Goal: Download file/media

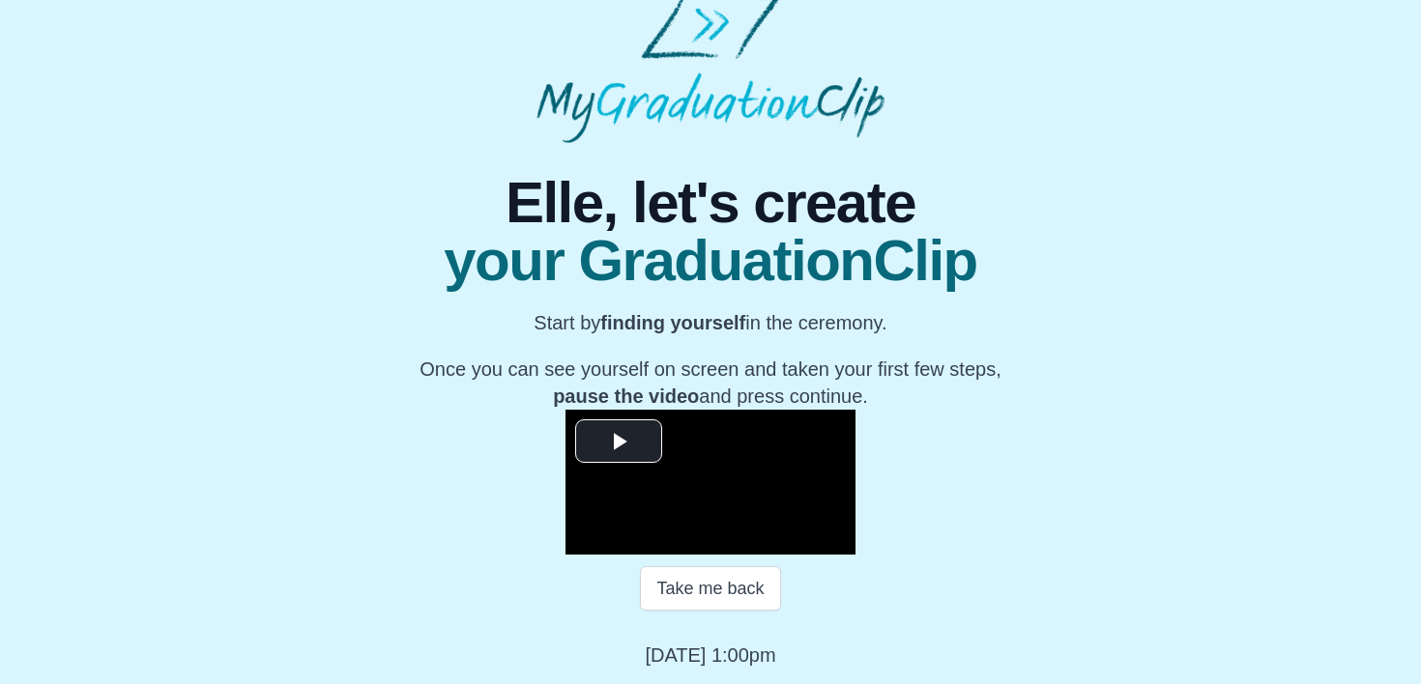
scroll to position [278, 0]
click at [618, 442] on span "Video Player" at bounding box center [618, 442] width 0 height 0
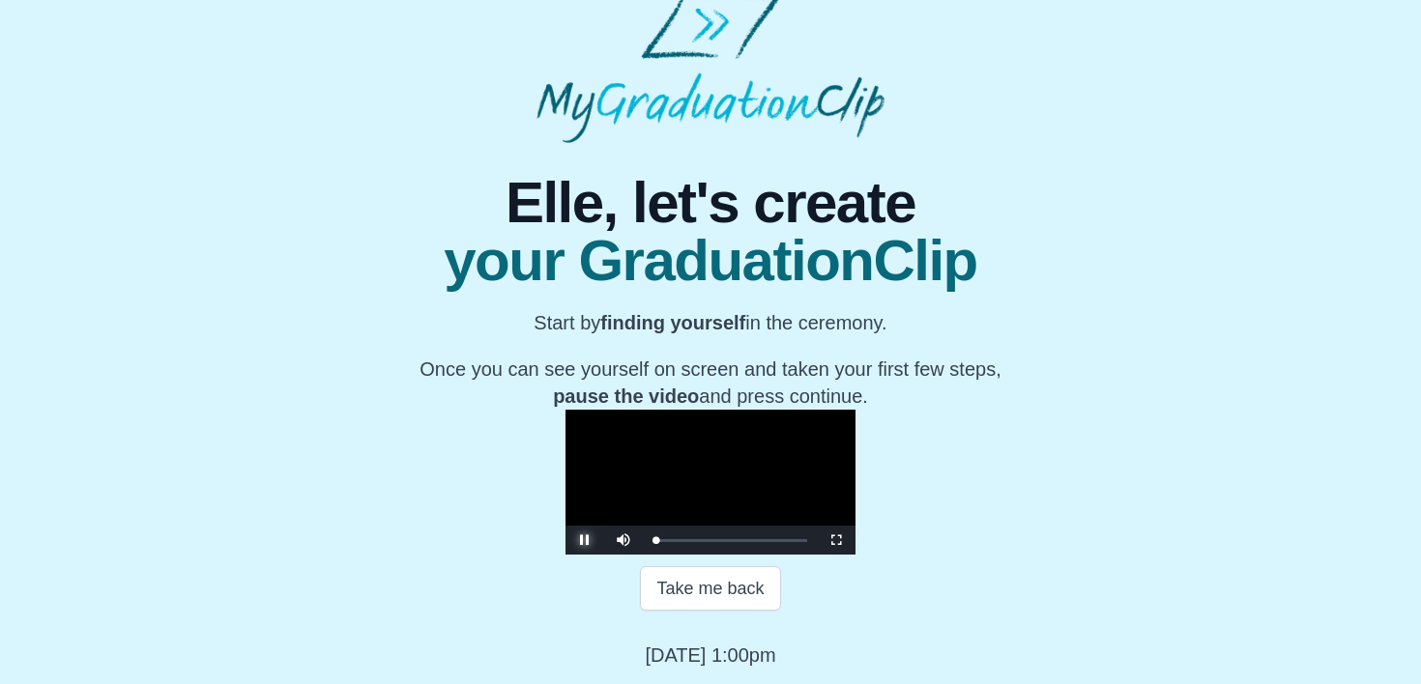
click at [585, 540] on span "Video Player" at bounding box center [585, 540] width 0 height 0
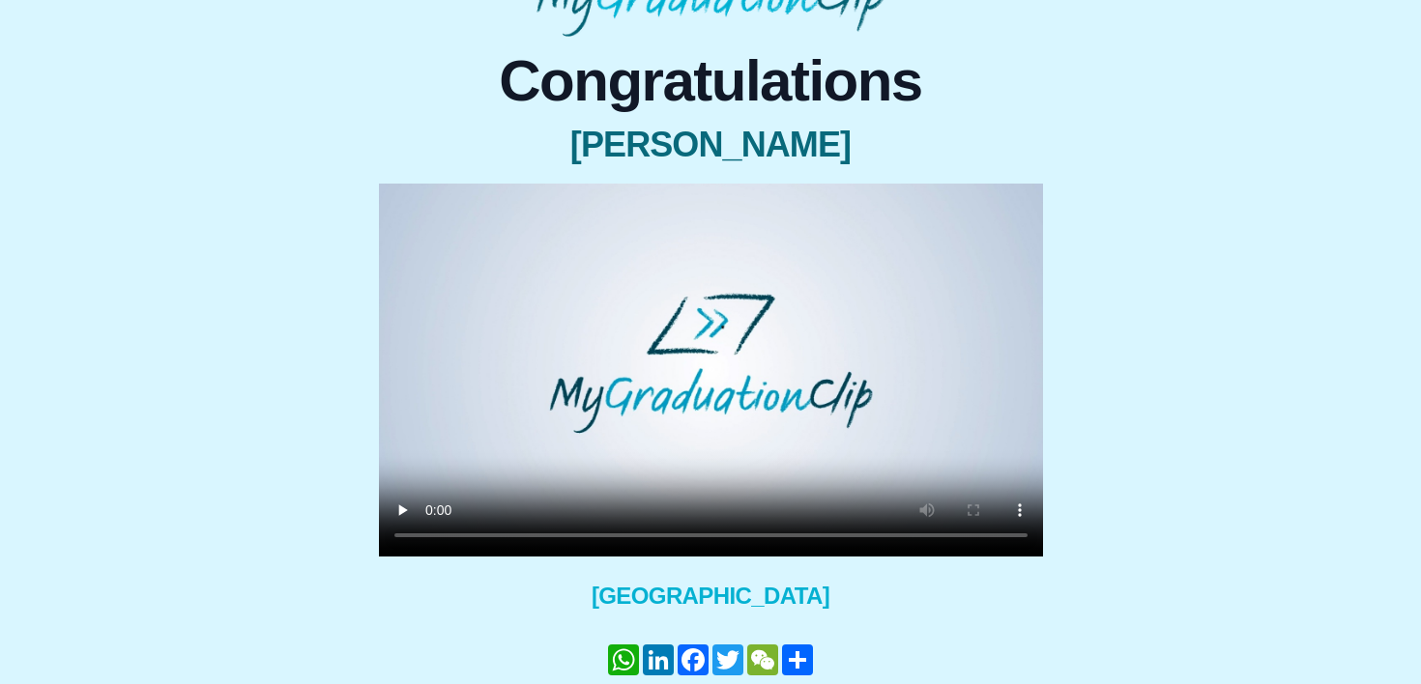
scroll to position [217, 0]
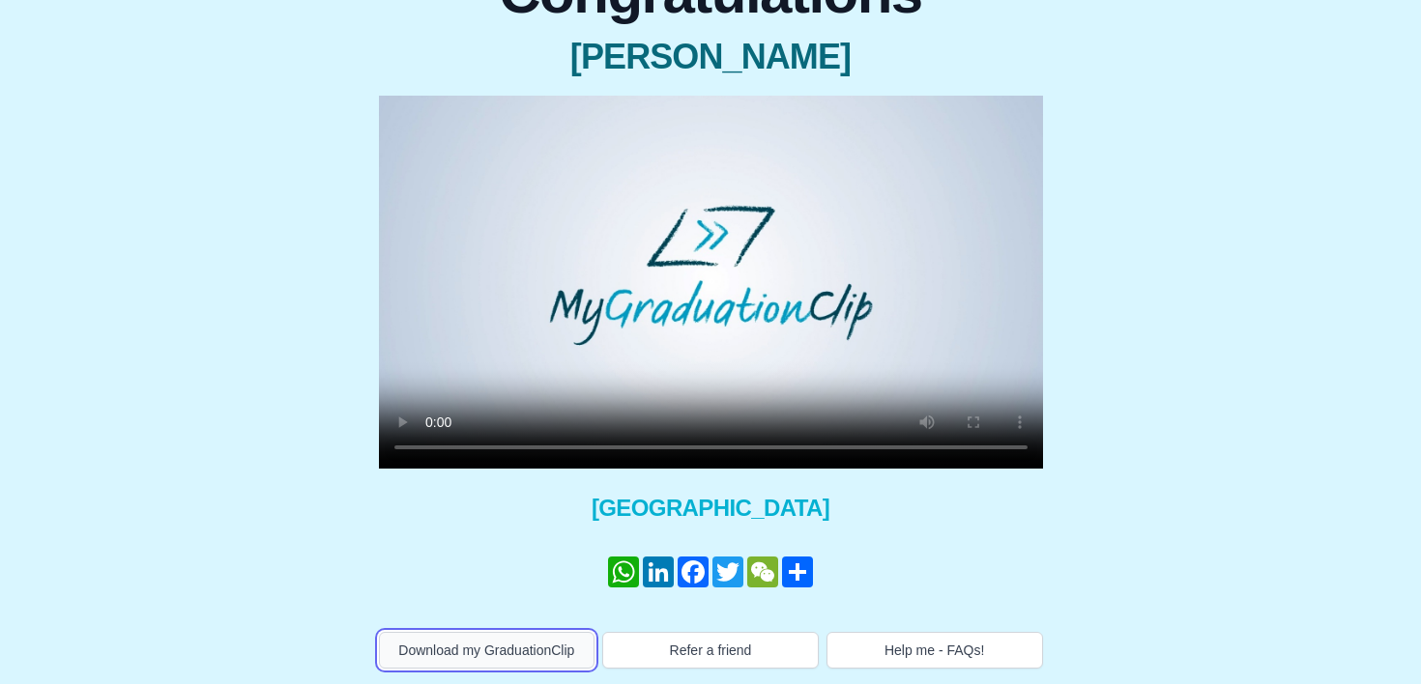
click at [532, 647] on button "Download my GraduationClip" at bounding box center [487, 650] width 216 height 37
